Goal: Find contact information: Find contact information

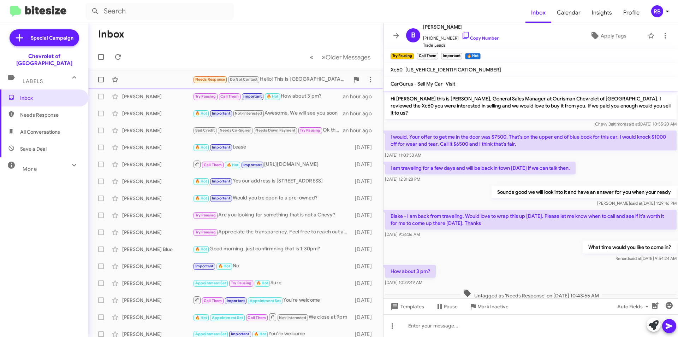
click at [300, 83] on div "Needs Response Do Not Contact Hello! This is [GEOGRAPHIC_DATA]. We seem to have…" at bounding box center [271, 79] width 156 height 8
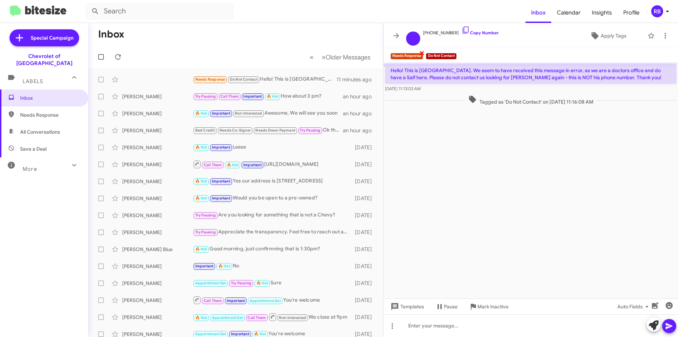
click at [421, 53] on span "×" at bounding box center [422, 52] width 6 height 8
click at [485, 33] on link "Copy Number" at bounding box center [480, 32] width 37 height 5
